Goal: Task Accomplishment & Management: Complete application form

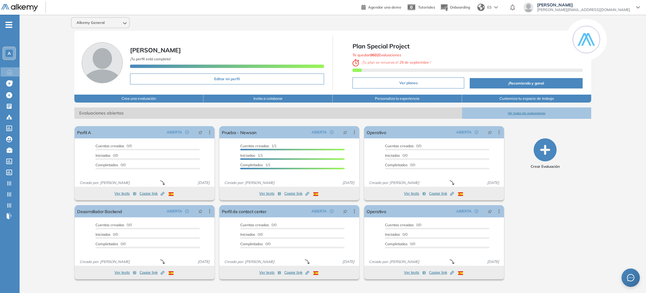
click at [9, 27] on span "-" at bounding box center [9, 24] width 7 height 5
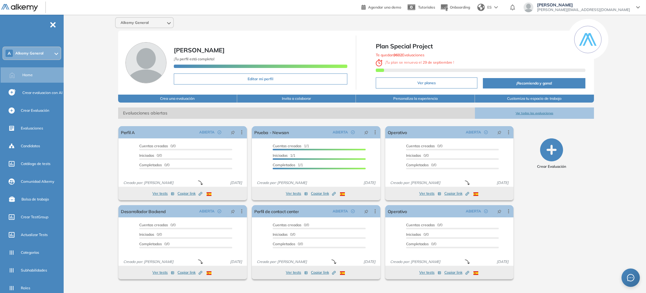
click at [79, 133] on div "Alkemy General [PERSON_NAME] ¡Tu perfil está completo! Editar mi perfil Plan Sp…" at bounding box center [356, 151] width 580 height 272
click at [37, 108] on span "Crear Evaluación" at bounding box center [35, 111] width 28 height 6
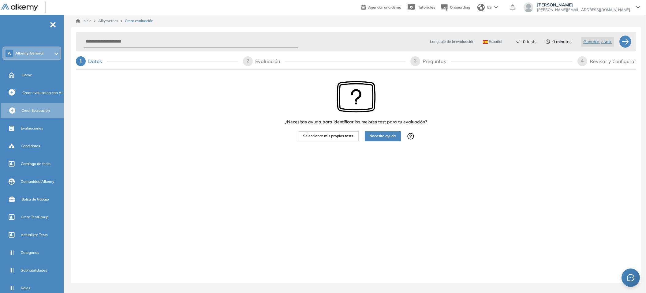
click at [336, 136] on span "Seleccionar mis propios tests" at bounding box center [328, 136] width 50 height 6
click at [329, 136] on span "Seleccionar mis propios tests" at bounding box center [328, 136] width 50 height 6
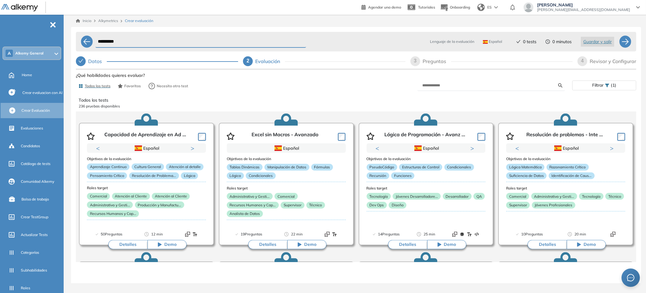
click at [614, 86] on span "(1)" at bounding box center [614, 85] width 6 height 9
click at [618, 97] on div at bounding box center [604, 99] width 56 height 10
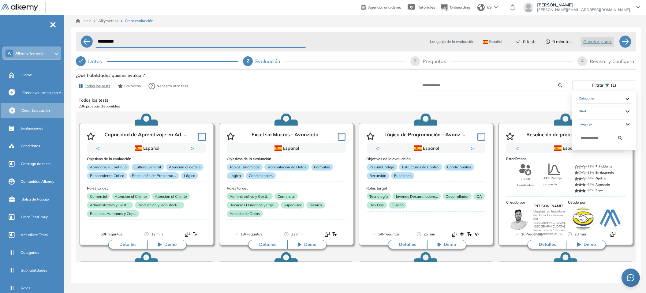
click at [617, 87] on div "Filtrar (1)" at bounding box center [604, 85] width 63 height 9
click at [353, 89] on div "Todos los tests Favoritos Necesito otro test" at bounding box center [216, 86] width 280 height 12
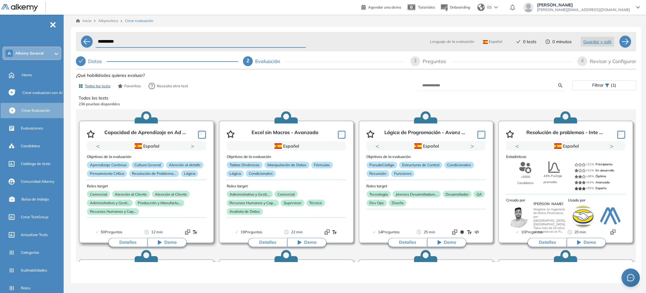
scroll to position [2, 0]
click at [126, 242] on button "Detalles" at bounding box center [127, 241] width 39 height 9
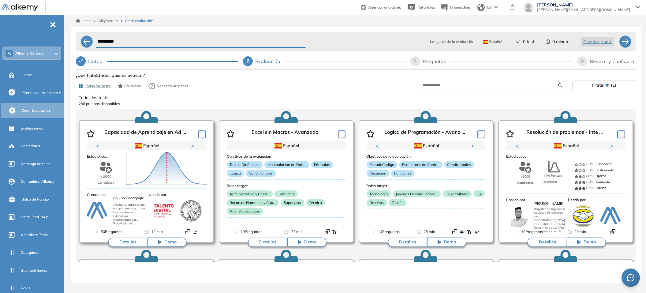
click at [117, 242] on button "Detalles" at bounding box center [127, 241] width 39 height 9
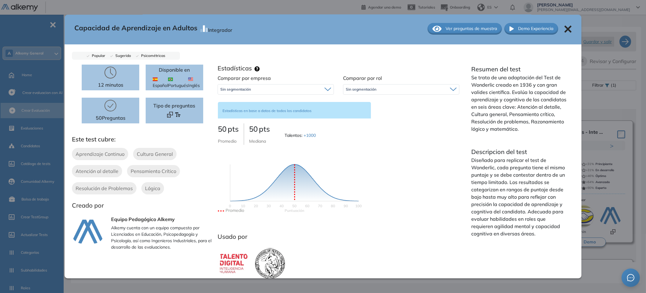
scroll to position [2, 0]
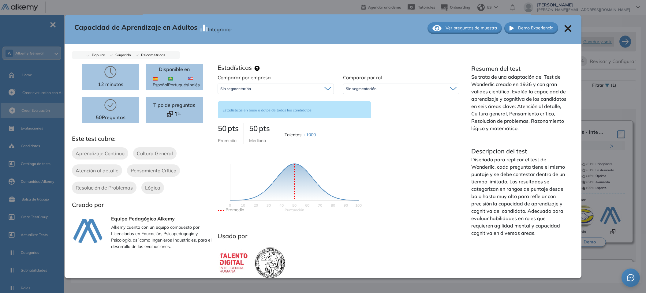
click at [565, 25] on icon at bounding box center [567, 28] width 7 height 7
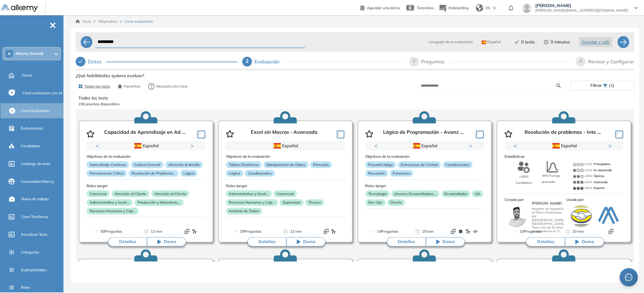
scroll to position [0, 0]
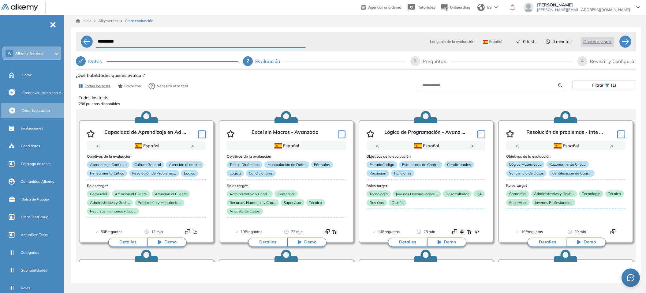
click at [622, 54] on div "**********" at bounding box center [356, 48] width 560 height 39
click at [627, 46] on div at bounding box center [625, 41] width 12 height 12
select select "*****"
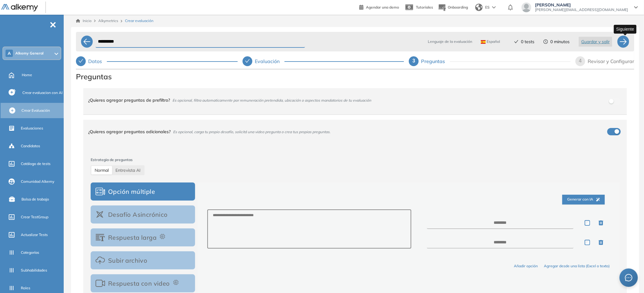
click at [626, 41] on div at bounding box center [623, 41] width 12 height 12
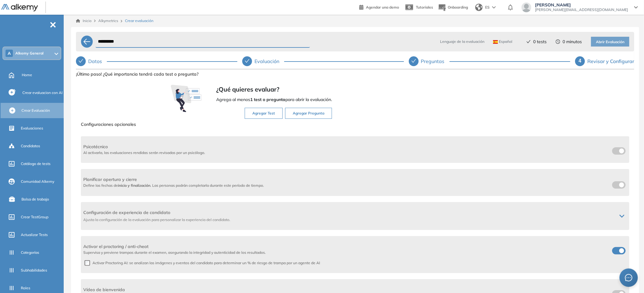
click at [418, 62] on div at bounding box center [414, 61] width 10 height 10
click at [421, 61] on div "Preguntas" at bounding box center [435, 61] width 28 height 10
select select "*****"
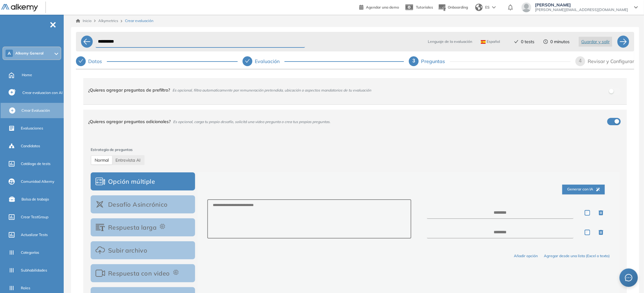
scroll to position [37, 0]
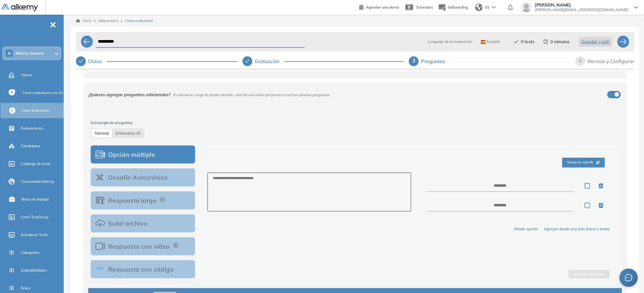
click at [130, 137] on div "Normal Entrevista AI" at bounding box center [118, 133] width 54 height 10
click at [132, 132] on span "Entrevista AI" at bounding box center [127, 133] width 25 height 6
select select "***"
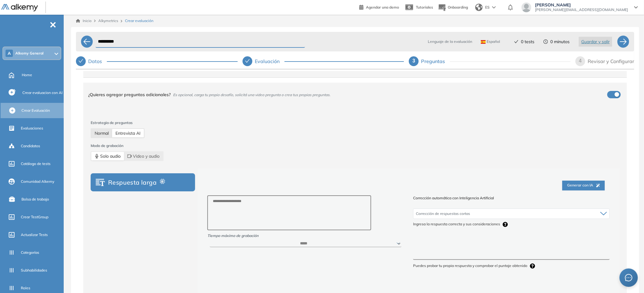
click at [105, 132] on span "Normal" at bounding box center [102, 133] width 14 height 6
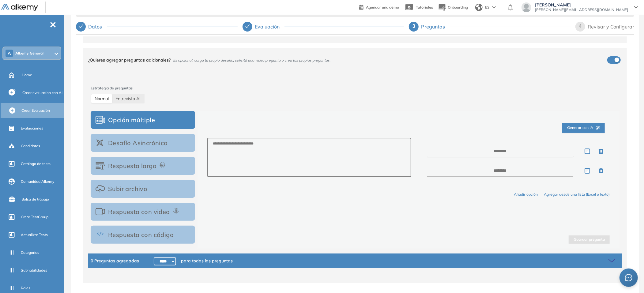
scroll to position [35, 0]
click at [161, 165] on icon "button" at bounding box center [162, 165] width 6 height 6
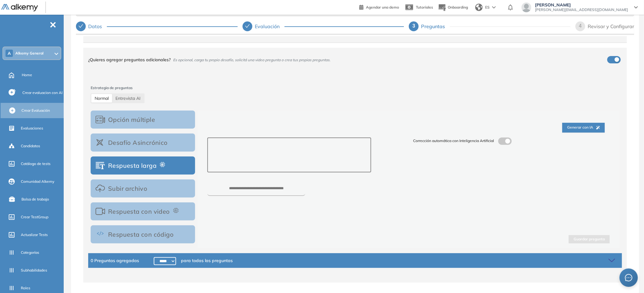
click at [297, 151] on textarea at bounding box center [289, 154] width 164 height 35
type textarea "**********"
drag, startPoint x: 419, startPoint y: 139, endPoint x: 491, endPoint y: 136, distance: 71.9
click at [491, 136] on div "**********" at bounding box center [408, 156] width 402 height 77
click at [501, 140] on span at bounding box center [500, 139] width 5 height 5
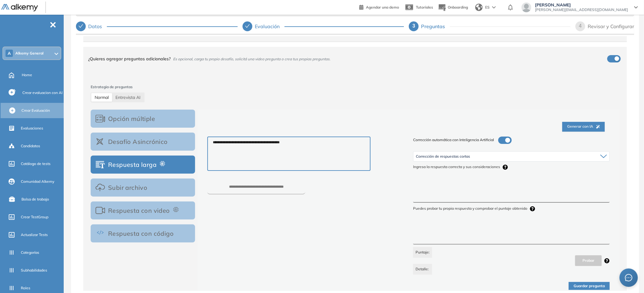
scroll to position [38, 0]
click at [492, 156] on div "Corrección de respuestas cortas" at bounding box center [511, 156] width 196 height 10
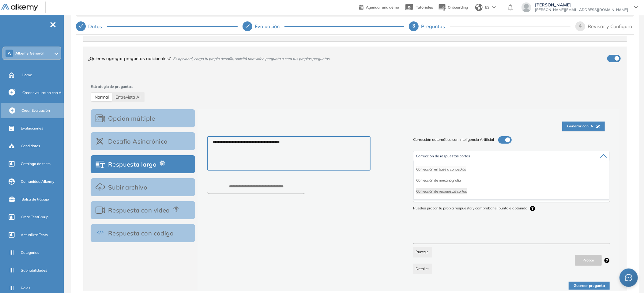
click at [440, 168] on li "Corrección en base a conceptos" at bounding box center [441, 169] width 50 height 6
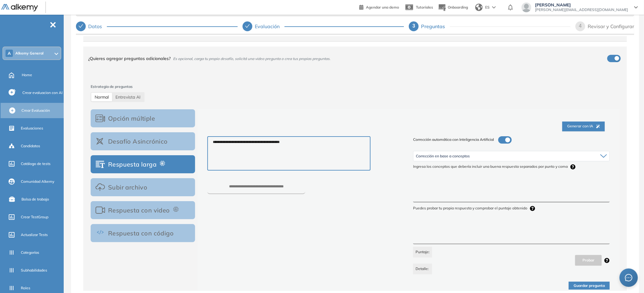
scroll to position [84, 0]
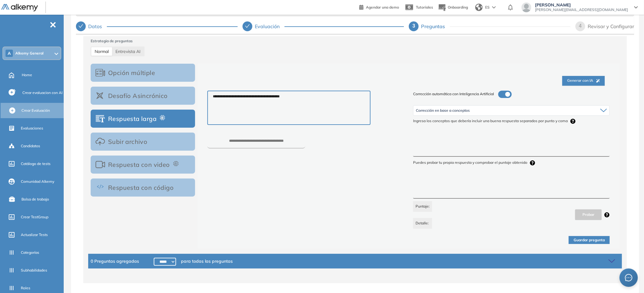
drag, startPoint x: 447, startPoint y: 151, endPoint x: 445, endPoint y: 161, distance: 10.3
click at [447, 151] on textarea at bounding box center [511, 145] width 196 height 23
click at [439, 188] on textarea at bounding box center [511, 187] width 196 height 23
click at [438, 149] on textarea at bounding box center [511, 145] width 196 height 23
click at [425, 151] on textarea at bounding box center [511, 145] width 196 height 23
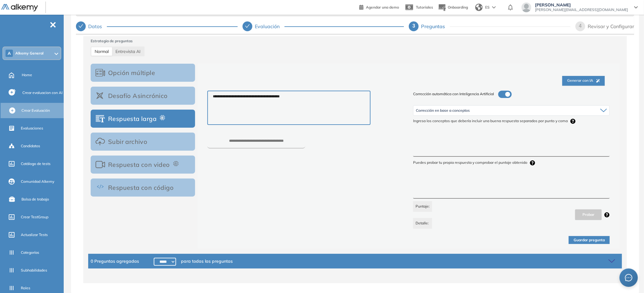
click at [426, 145] on textarea at bounding box center [511, 145] width 196 height 23
click at [461, 178] on textarea at bounding box center [511, 186] width 196 height 23
click at [421, 139] on textarea "**********" at bounding box center [511, 145] width 196 height 23
type textarea "**********"
click at [466, 196] on textarea at bounding box center [511, 186] width 196 height 23
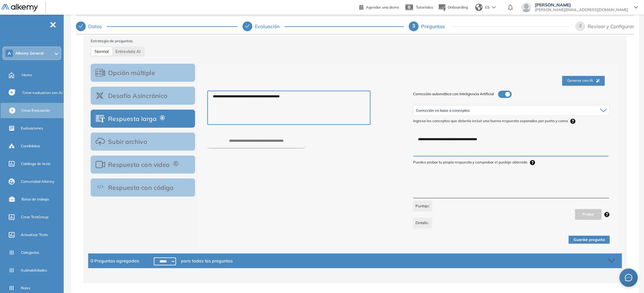
click at [572, 76] on button "Generar con IA" at bounding box center [583, 81] width 43 height 10
click at [572, 81] on span "Generar con IA" at bounding box center [583, 81] width 33 height 6
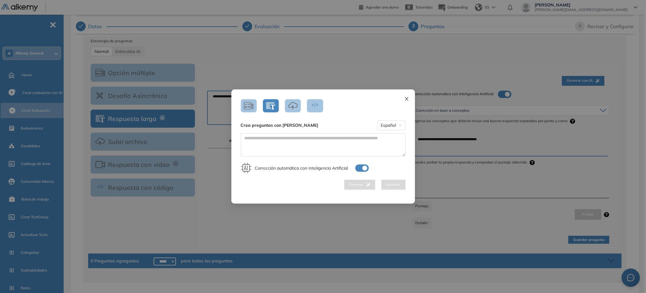
click at [406, 99] on icon "close" at bounding box center [406, 99] width 3 height 4
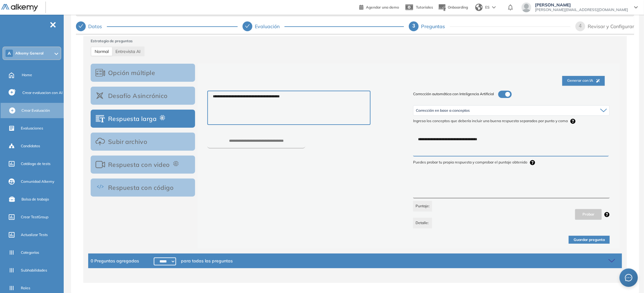
click at [149, 162] on button "Respuesta con video" at bounding box center [143, 164] width 104 height 18
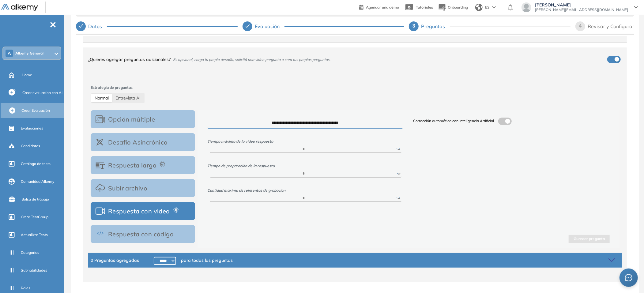
scroll to position [37, 0]
click at [164, 237] on button "Respuesta con código" at bounding box center [143, 234] width 104 height 18
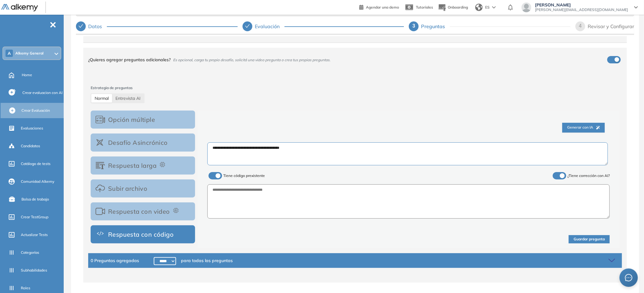
click at [285, 156] on textarea "**********" at bounding box center [407, 153] width 400 height 23
drag, startPoint x: 293, startPoint y: 151, endPoint x: 115, endPoint y: 135, distance: 178.6
click at [115, 135] on div "**********" at bounding box center [354, 179] width 533 height 138
click at [110, 187] on button "Subir archivo" at bounding box center [143, 188] width 104 height 18
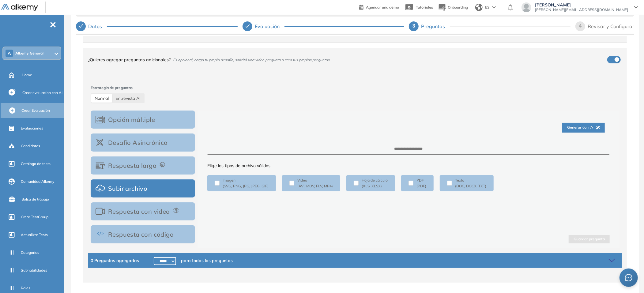
click at [145, 139] on button "Desafío Asincrónico" at bounding box center [143, 142] width 104 height 18
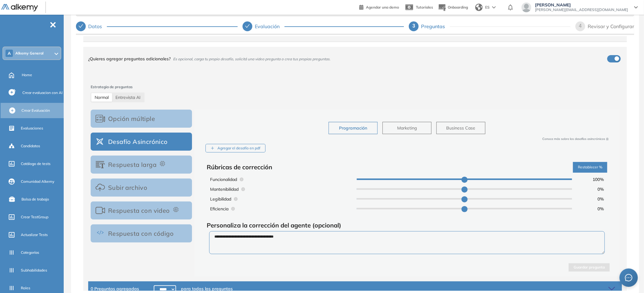
scroll to position [38, 0]
click at [263, 240] on textarea "**********" at bounding box center [406, 242] width 395 height 23
drag, startPoint x: 227, startPoint y: 228, endPoint x: 330, endPoint y: 229, distance: 103.1
click at [330, 229] on div "**********" at bounding box center [407, 237] width 400 height 35
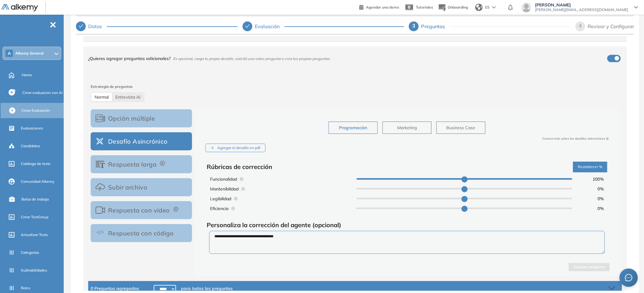
drag, startPoint x: 344, startPoint y: 226, endPoint x: 211, endPoint y: 224, distance: 133.4
click at [211, 224] on div "**********" at bounding box center [407, 237] width 400 height 35
click at [211, 224] on span "Personaliza la corrección del agente (opcional)" at bounding box center [274, 225] width 134 height 8
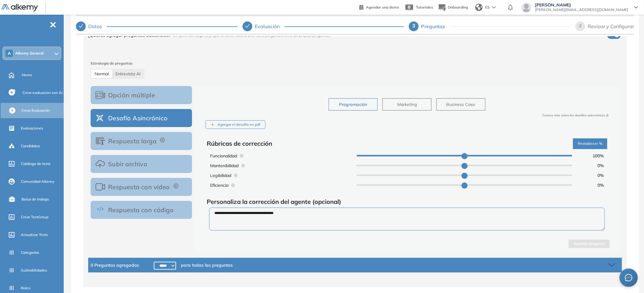
scroll to position [66, 0]
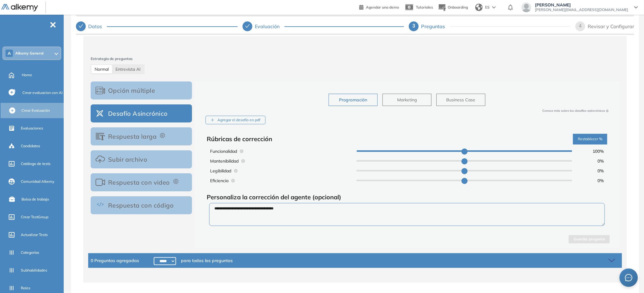
drag, startPoint x: 290, startPoint y: 213, endPoint x: 165, endPoint y: 188, distance: 127.3
click at [165, 188] on div "**********" at bounding box center [354, 164] width 533 height 167
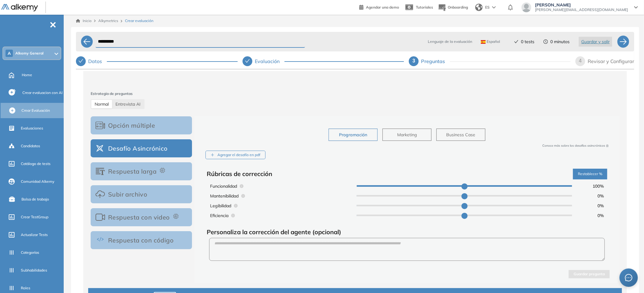
click at [606, 58] on div "Revisar y Configurar" at bounding box center [610, 61] width 47 height 10
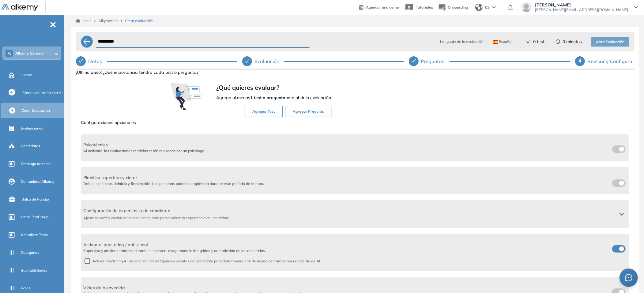
scroll to position [0, 0]
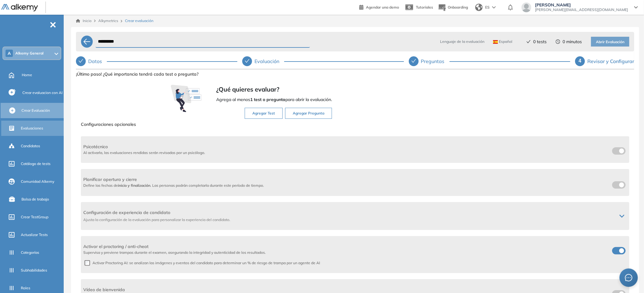
click at [36, 126] on span "Evaluaciones" at bounding box center [32, 128] width 22 height 6
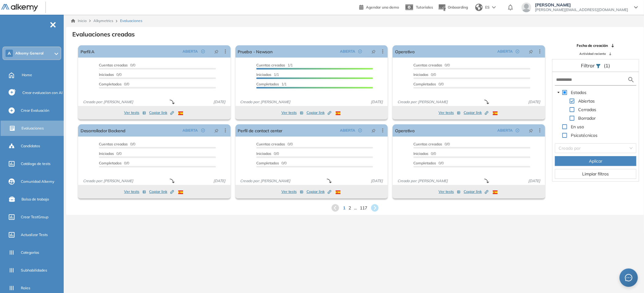
click at [39, 54] on span "Alkemy General" at bounding box center [29, 53] width 28 height 5
click at [510, 278] on div "Inicio Alkymetrics Evaluaciones Evaluaciones creadas El proctoring será activad…" at bounding box center [354, 161] width 577 height 293
click at [595, 81] on input "text" at bounding box center [591, 79] width 71 height 6
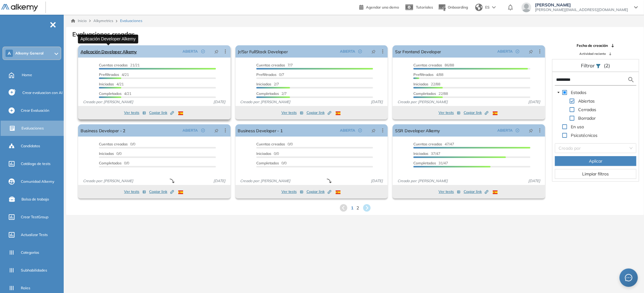
type input "*********"
click at [117, 53] on link "Aplicación Developer Alkemy" at bounding box center [108, 51] width 56 height 12
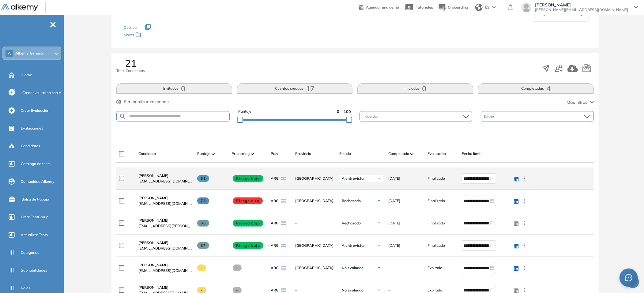
scroll to position [69, 0]
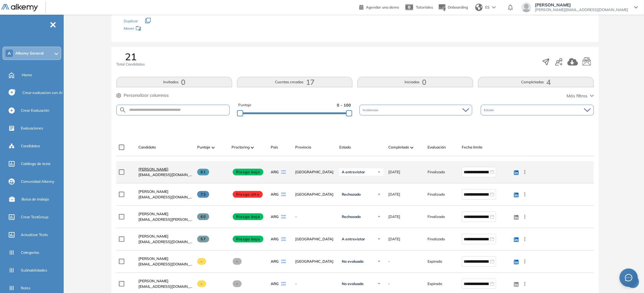
click at [145, 167] on span "[PERSON_NAME]" at bounding box center [153, 169] width 30 height 5
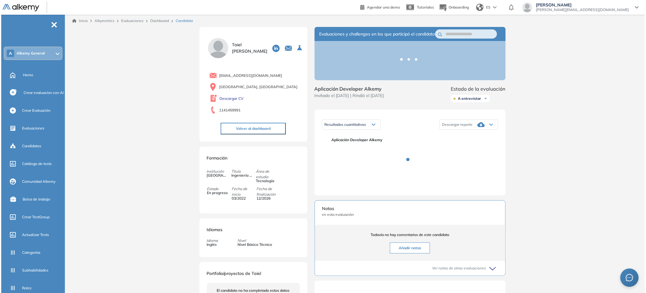
scroll to position [1, 0]
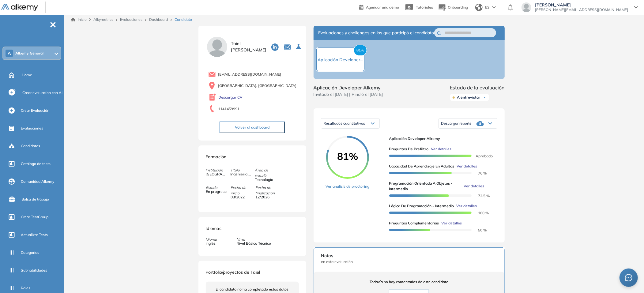
click at [441, 152] on span "Ver detalles" at bounding box center [441, 149] width 21 height 6
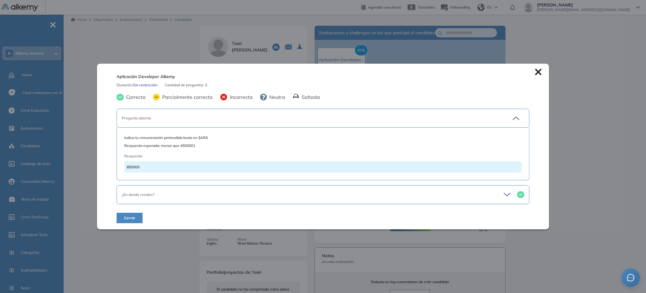
click at [538, 73] on icon at bounding box center [538, 72] width 6 height 6
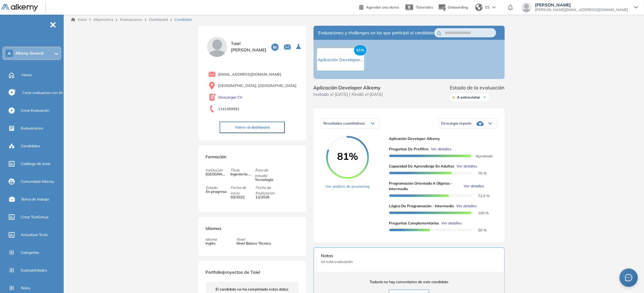
click at [471, 169] on span "Ver detalles" at bounding box center [467, 166] width 21 height 6
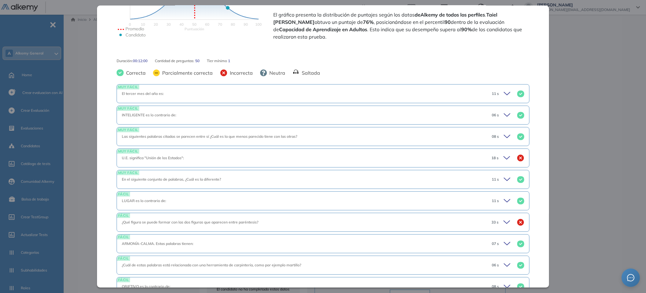
scroll to position [221, 0]
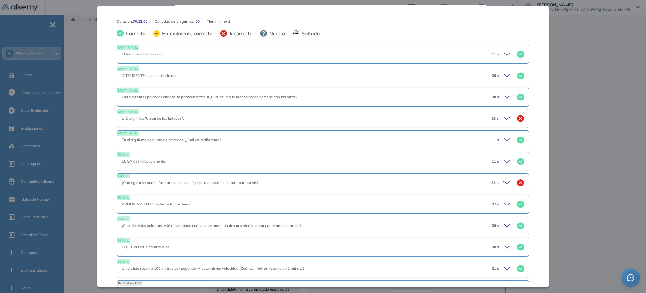
click at [504, 53] on icon at bounding box center [508, 54] width 9 height 9
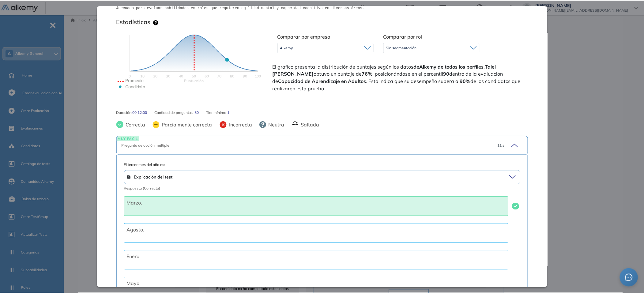
scroll to position [0, 0]
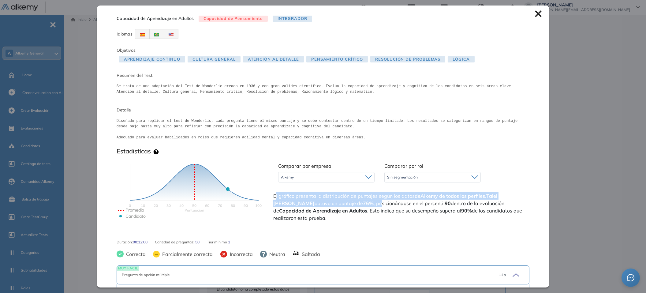
drag, startPoint x: 279, startPoint y: 194, endPoint x: 342, endPoint y: 204, distance: 64.5
click at [342, 204] on span "El gráfico presenta la distribución de puntajes según los datos de Alkemy de to…" at bounding box center [400, 206] width 255 height 29
drag, startPoint x: 334, startPoint y: 205, endPoint x: 268, endPoint y: 193, distance: 67.7
click at [268, 193] on div "Puntuación 0 10 20 30 40 50 60 70 80 90 100 Promedio Candidato Comparar por emp…" at bounding box center [323, 194] width 413 height 75
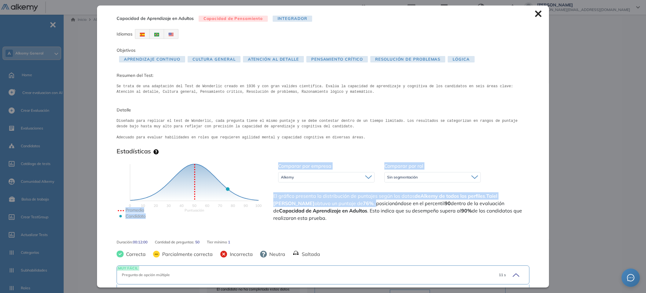
click at [287, 198] on span "El gráfico presenta la distribución de puntajes según los datos de Alkemy de to…" at bounding box center [400, 206] width 255 height 29
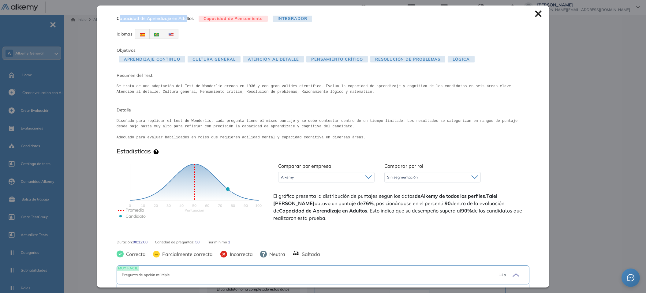
drag, startPoint x: 139, startPoint y: 17, endPoint x: 186, endPoint y: 16, distance: 46.8
click at [185, 16] on span "Capacidad de Aprendizaje en Adultos" at bounding box center [155, 18] width 77 height 6
click at [186, 16] on span "Capacidad de Aprendizaje en Adultos" at bounding box center [155, 18] width 77 height 6
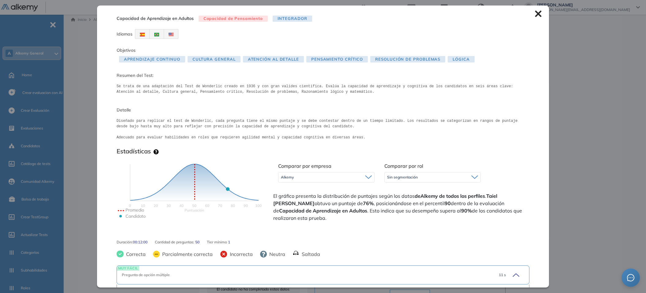
click at [535, 13] on icon at bounding box center [538, 14] width 6 height 6
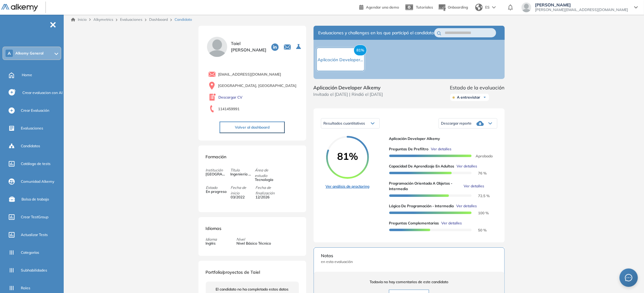
click at [361, 189] on link "Ver análisis de proctoring" at bounding box center [348, 187] width 44 height 6
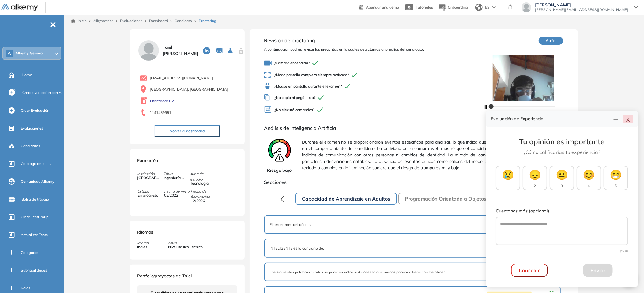
click at [632, 119] on button "button" at bounding box center [628, 119] width 10 height 9
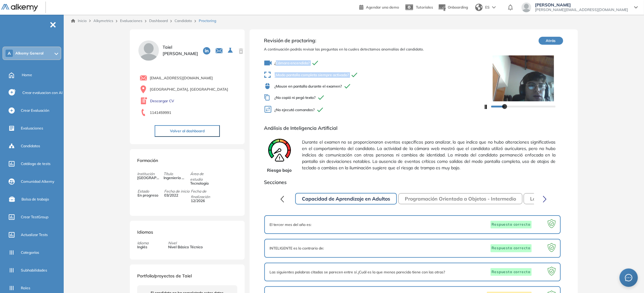
drag, startPoint x: 276, startPoint y: 65, endPoint x: 314, endPoint y: 82, distance: 42.2
click at [309, 83] on div "¿Cámara encendida? ¿Modo pantalla completa siempre activado? ¿Mouse en pantalla…" at bounding box center [373, 87] width 219 height 60
click at [314, 82] on div "¿Cámara encendida? ¿Modo pantalla completa siempre activado? ¿Mouse en pantalla…" at bounding box center [373, 87] width 219 height 60
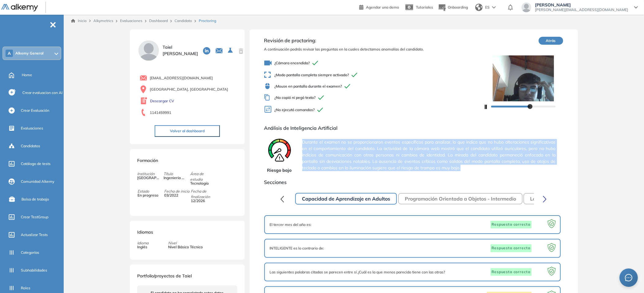
drag, startPoint x: 302, startPoint y: 140, endPoint x: 521, endPoint y: 174, distance: 221.8
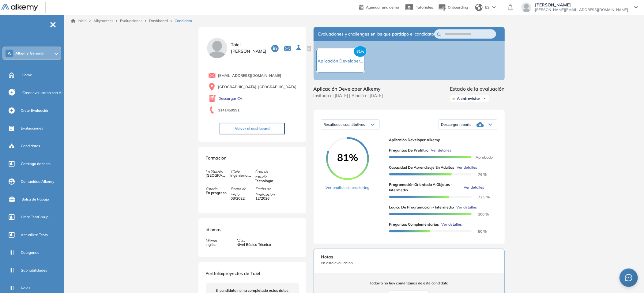
click at [151, 20] on link "Dashboard" at bounding box center [158, 20] width 19 height 5
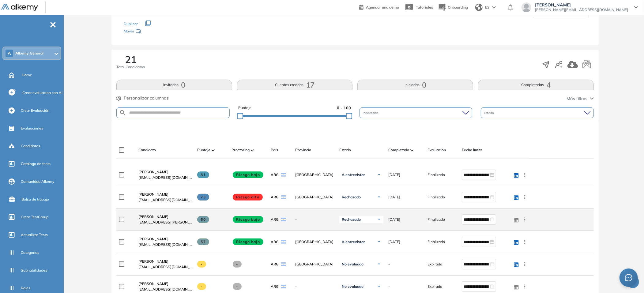
scroll to position [69, 0]
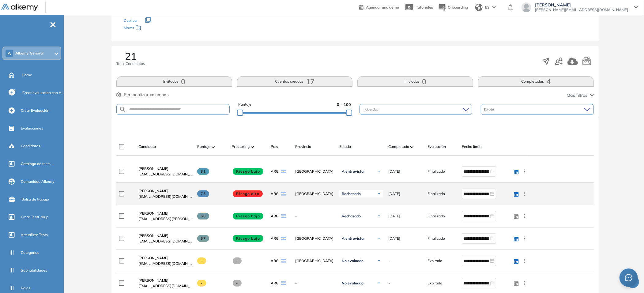
drag, startPoint x: 236, startPoint y: 193, endPoint x: 261, endPoint y: 193, distance: 25.4
click at [261, 193] on span at bounding box center [248, 193] width 30 height 7
drag, startPoint x: 259, startPoint y: 193, endPoint x: 237, endPoint y: 193, distance: 22.7
click at [237, 193] on span "Riesgo alto" at bounding box center [248, 193] width 30 height 7
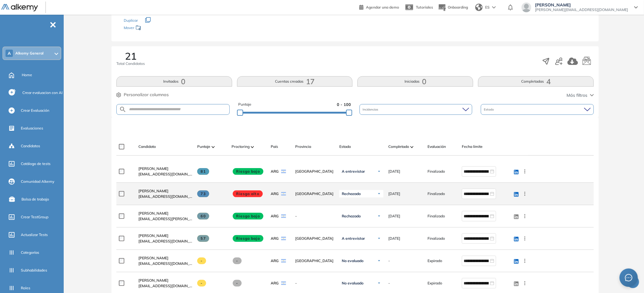
click at [237, 193] on span "Riesgo alto" at bounding box center [248, 193] width 30 height 7
click at [158, 194] on span "[EMAIL_ADDRESS][DOMAIN_NAME]" at bounding box center [165, 197] width 54 height 6
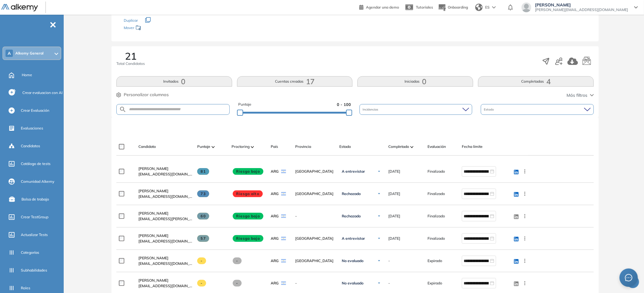
click at [165, 190] on span "[PERSON_NAME]" at bounding box center [153, 190] width 30 height 5
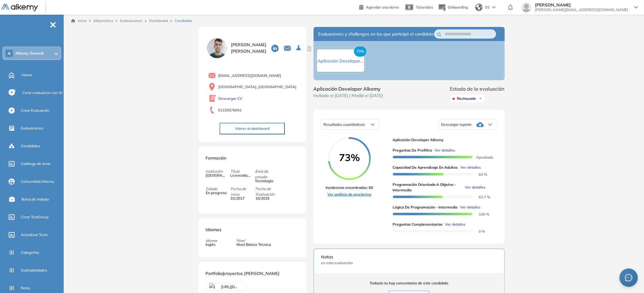
click at [355, 197] on link "Ver análisis de proctoring" at bounding box center [349, 195] width 47 height 6
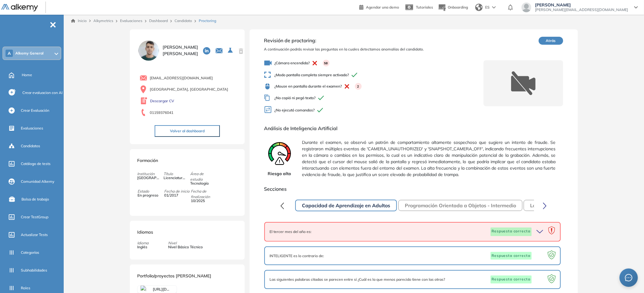
click at [539, 37] on button "Atrás" at bounding box center [550, 41] width 24 height 8
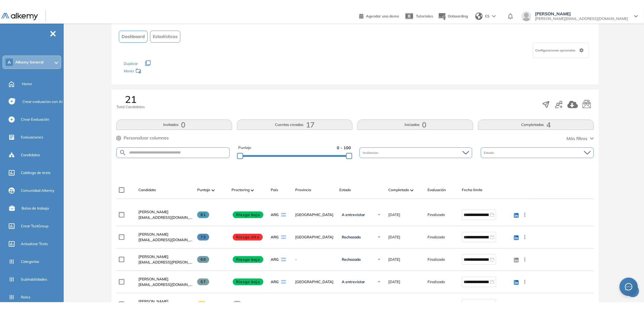
scroll to position [34, 0]
